Goal: Find specific page/section: Find specific page/section

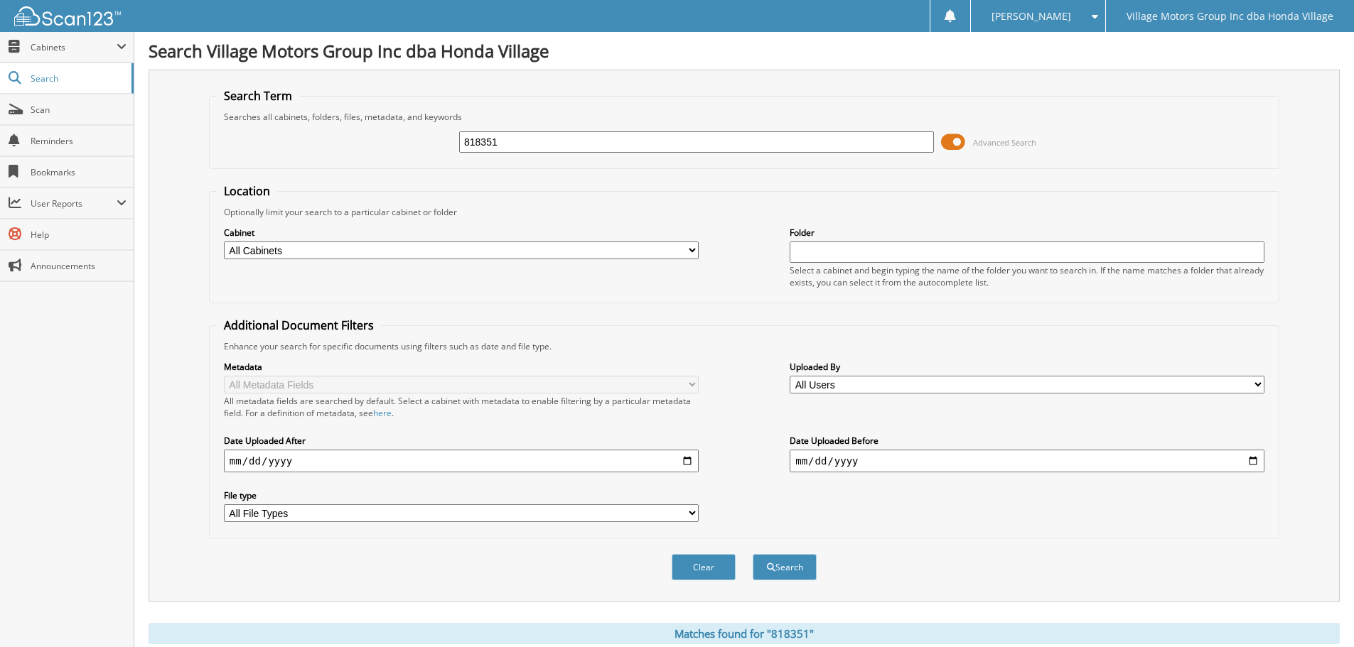
drag, startPoint x: 551, startPoint y: 146, endPoint x: 212, endPoint y: 161, distance: 339.3
click at [212, 161] on fieldset "Search Term Searches all cabinets, folders, files, metadata, and keywords 81835…" at bounding box center [744, 128] width 1070 height 81
type input "818414"
click at [753, 554] on button "Search" at bounding box center [785, 567] width 64 height 26
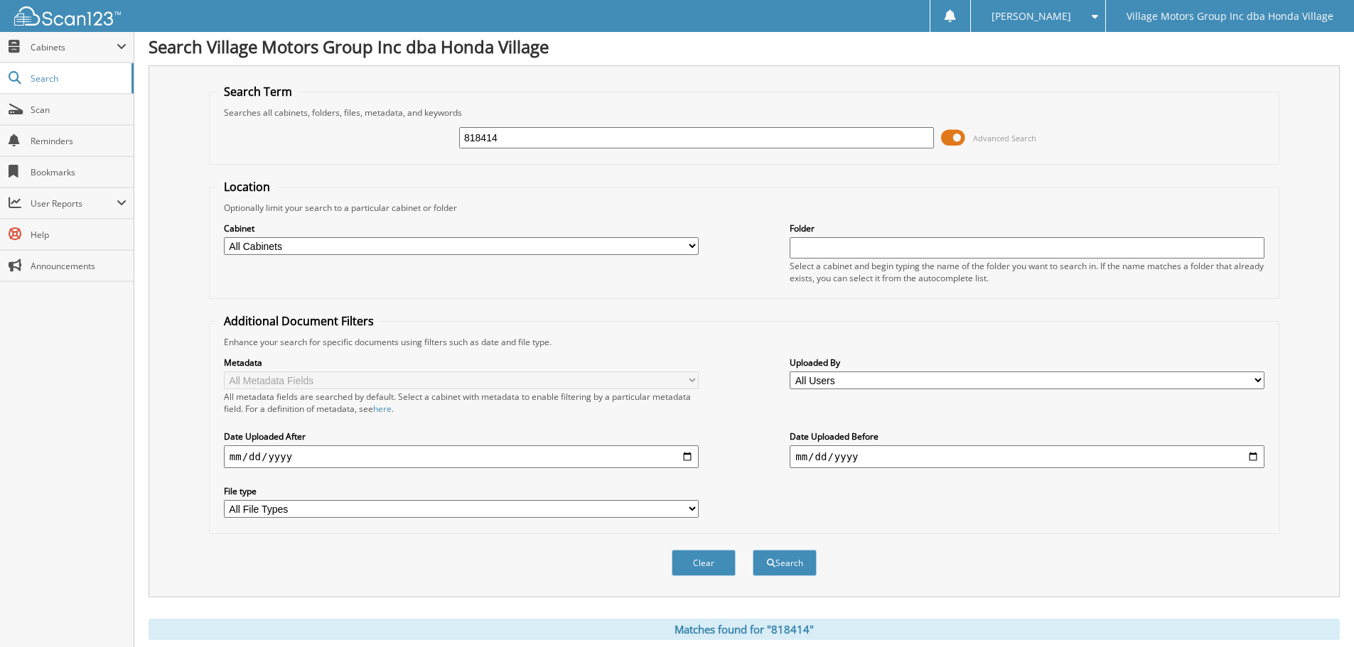
scroll to position [203, 0]
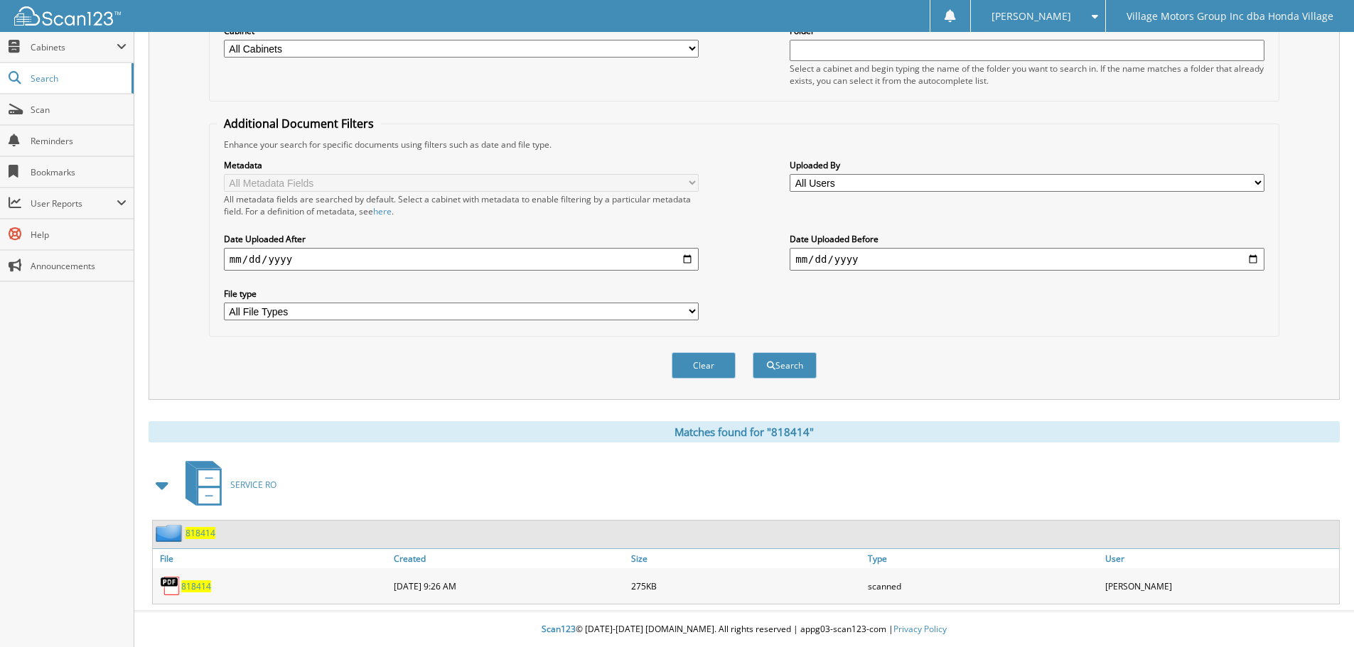
click at [191, 589] on span "818414" at bounding box center [196, 587] width 30 height 12
